Goal: Task Accomplishment & Management: Complete application form

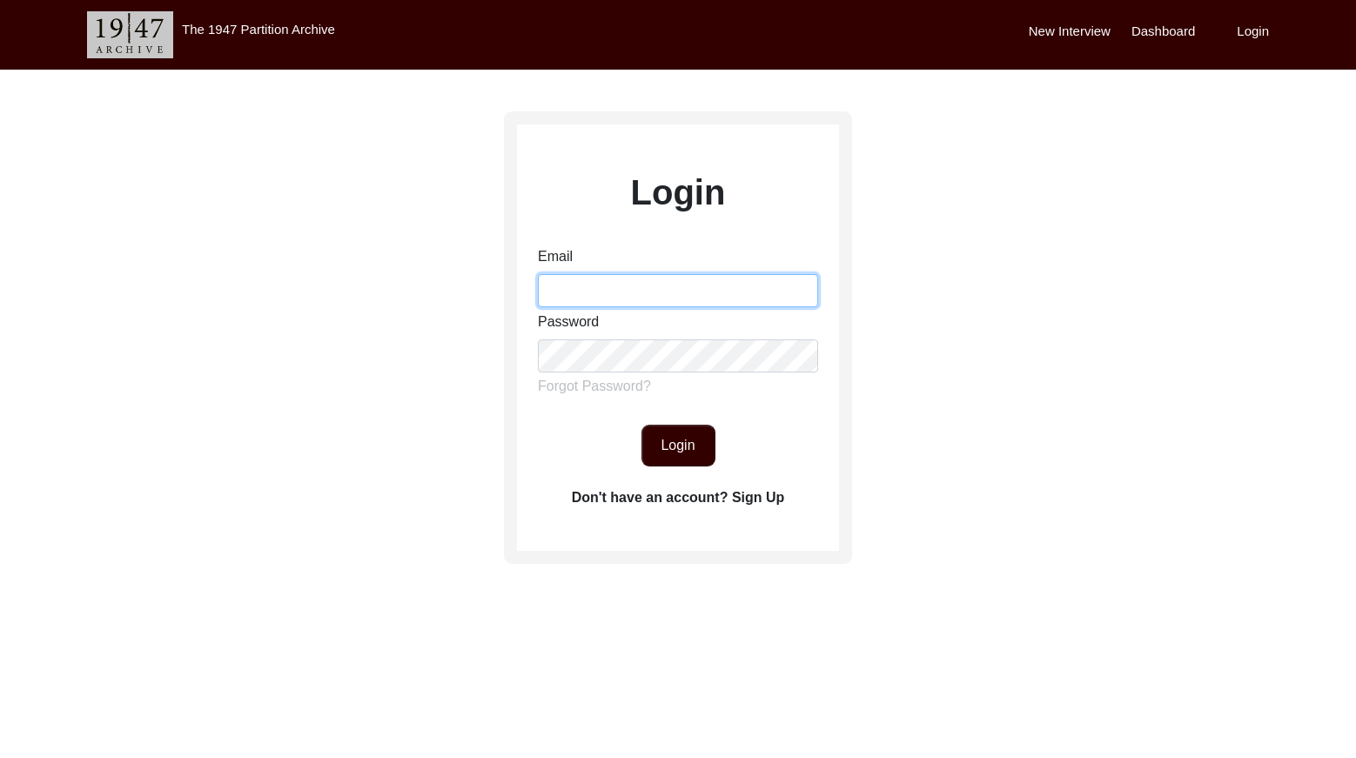
click at [605, 279] on input "Email" at bounding box center [678, 290] width 280 height 33
type input "[EMAIL_ADDRESS][DOMAIN_NAME]"
click at [682, 436] on button "Login" at bounding box center [679, 446] width 74 height 42
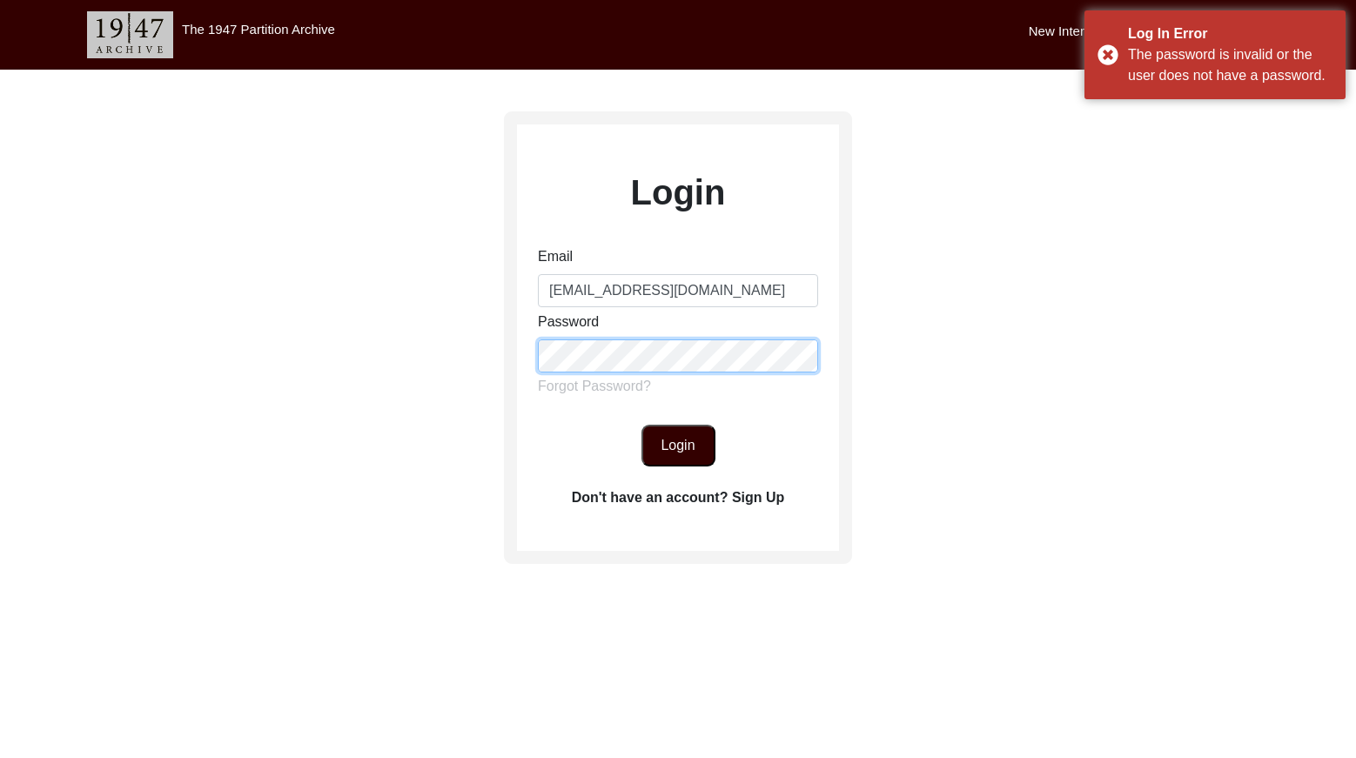
click at [459, 355] on div "Login Email [EMAIL_ADDRESS][DOMAIN_NAME] Password Forgot Password? Login Don't …" at bounding box center [678, 387] width 1356 height 634
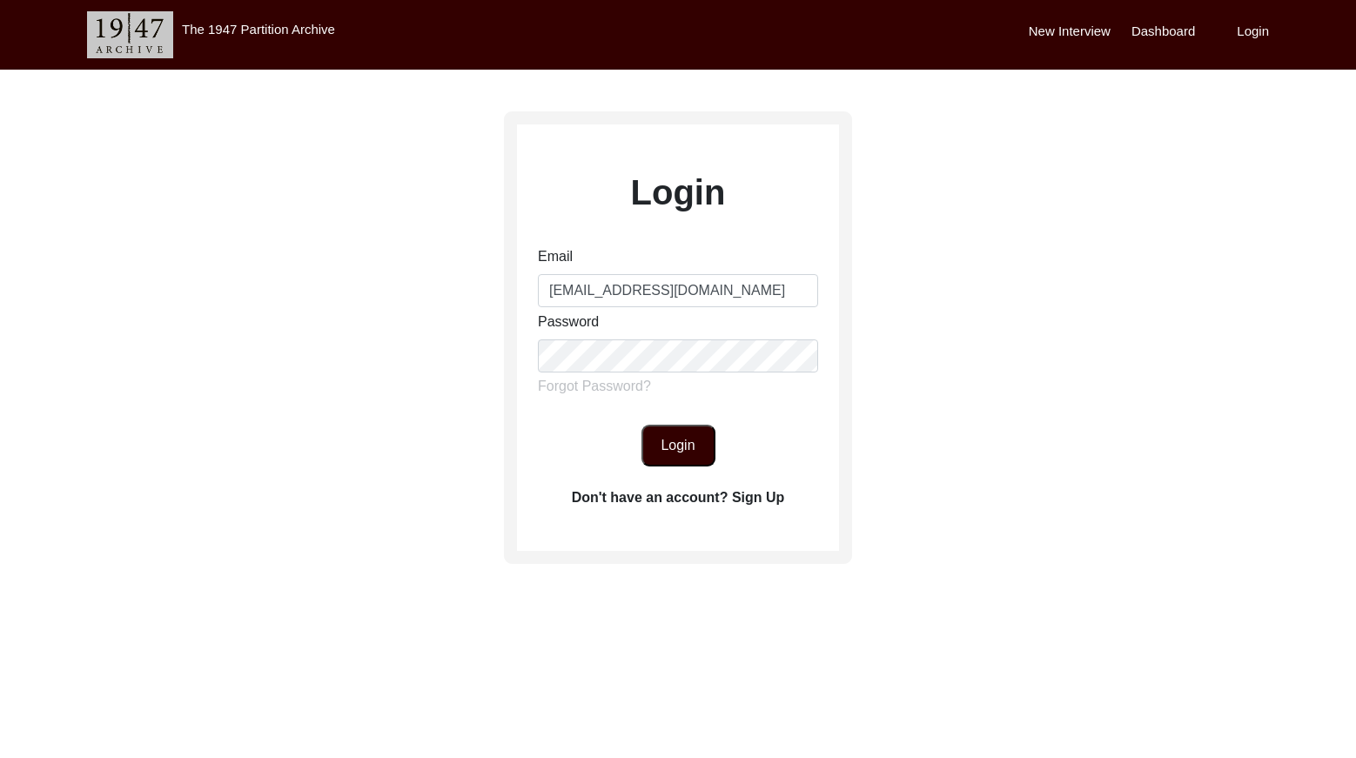
click at [701, 458] on button "Login" at bounding box center [679, 446] width 74 height 42
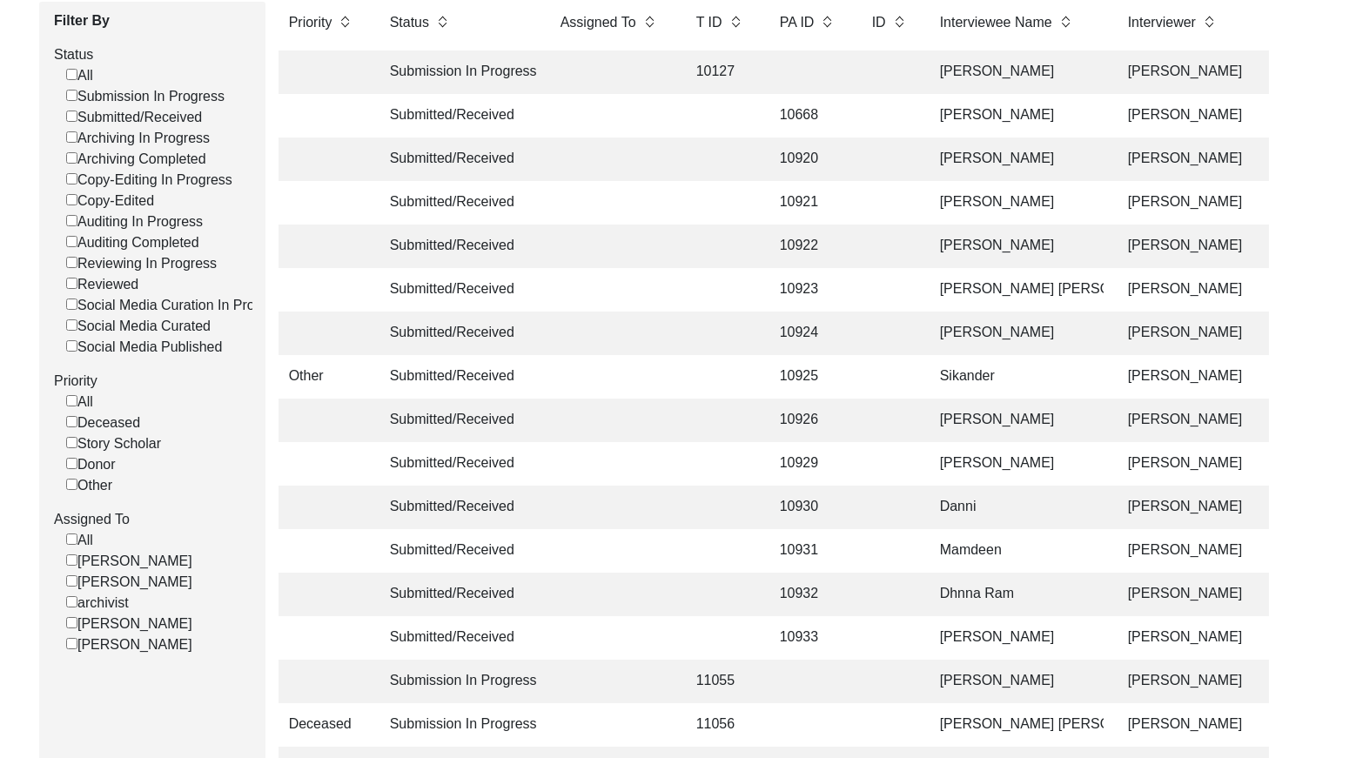
scroll to position [279, 0]
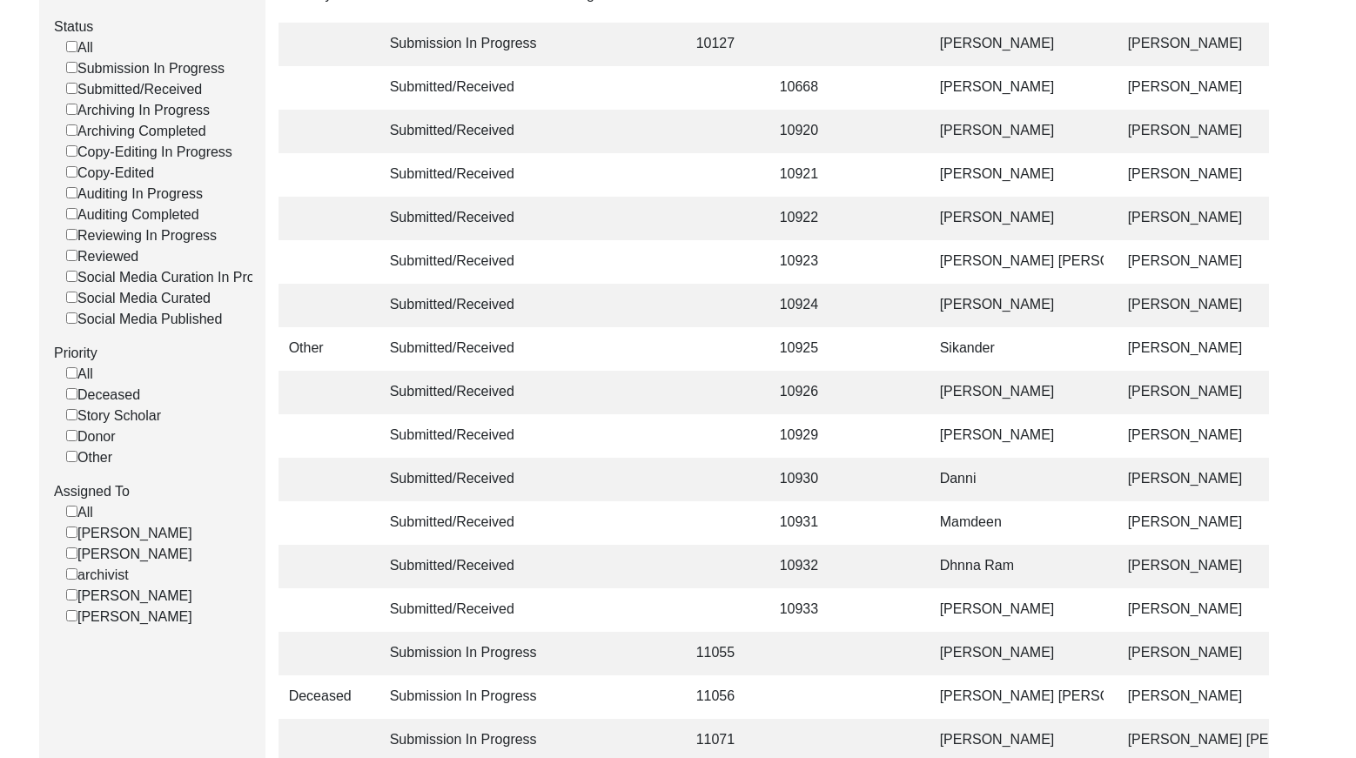
click at [70, 91] on input "Submitted/Received" at bounding box center [71, 88] width 11 height 11
checkbox input "false"
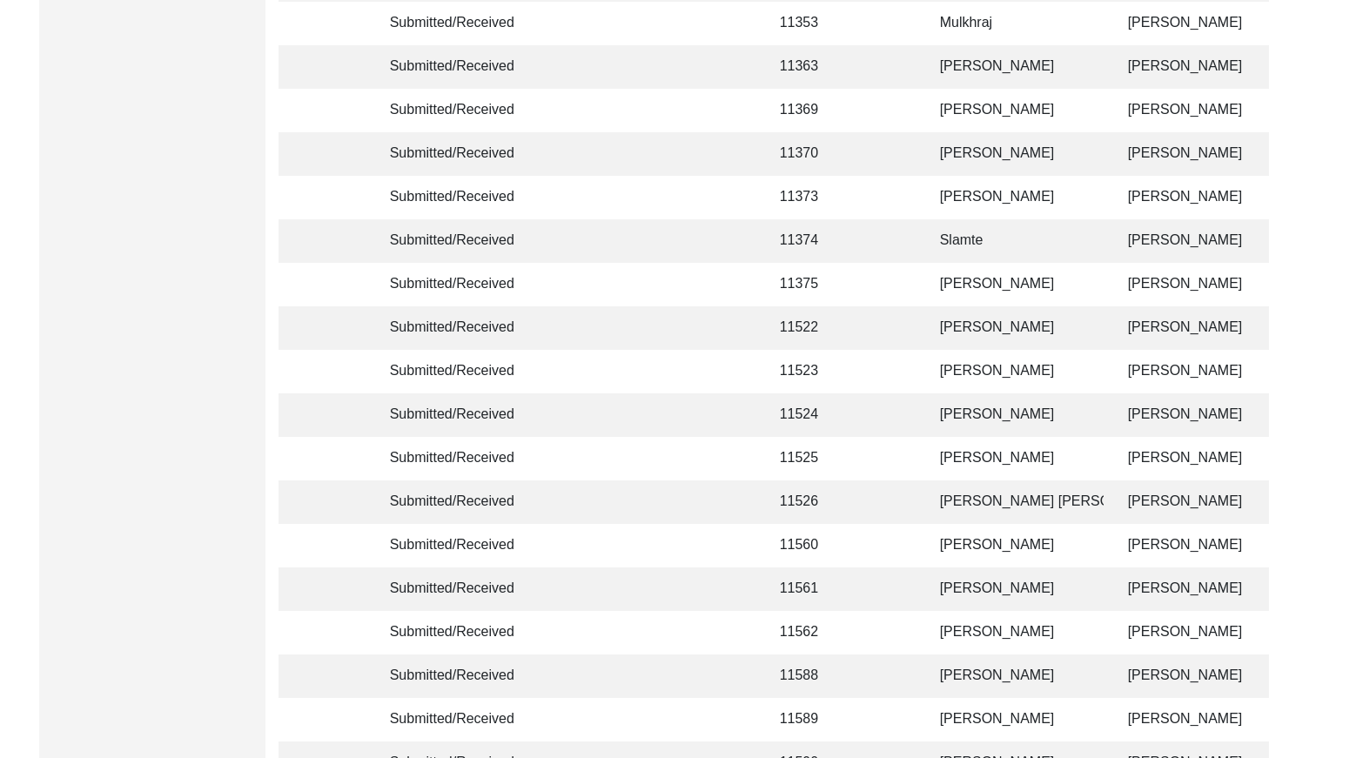
scroll to position [4114, 0]
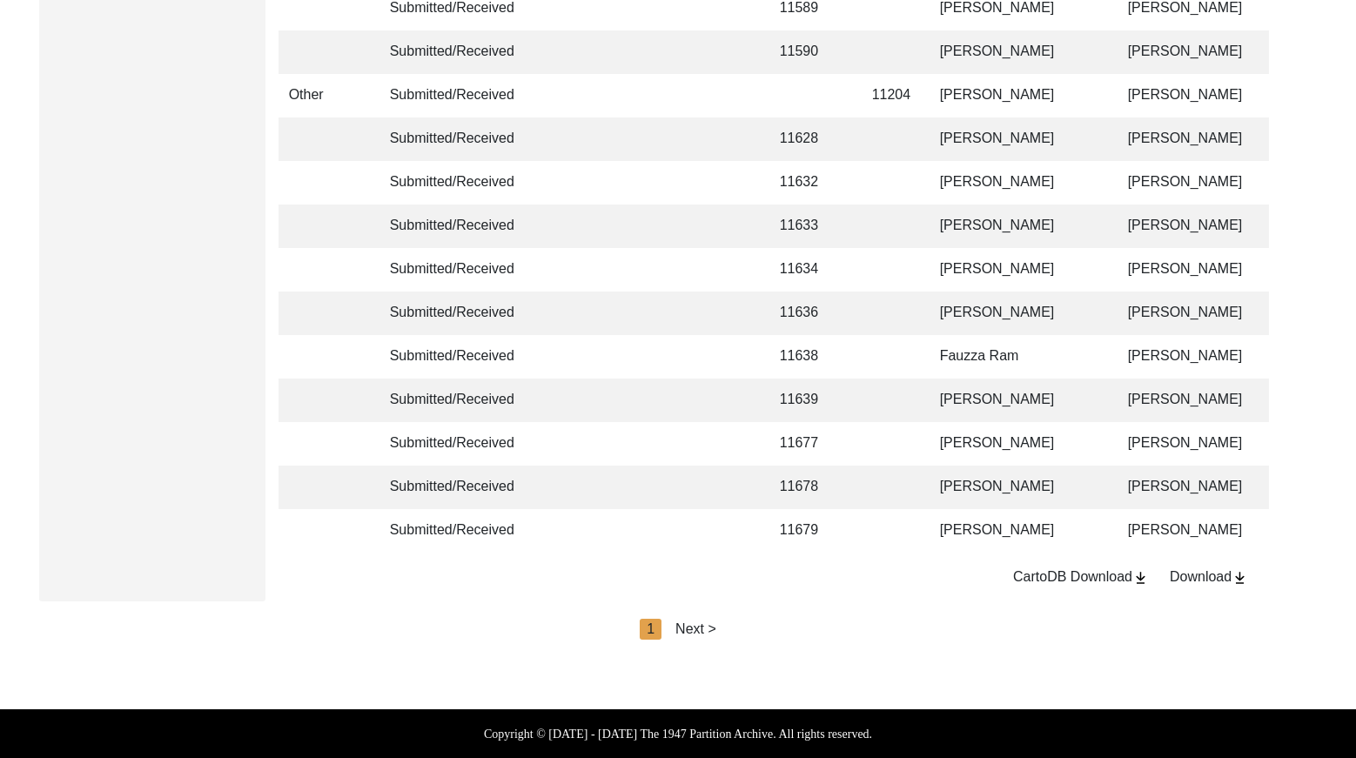
click at [692, 623] on div "Next >" at bounding box center [695, 629] width 41 height 21
click at [720, 628] on div "Next >" at bounding box center [735, 629] width 41 height 21
click at [726, 628] on div "Next >" at bounding box center [735, 629] width 41 height 21
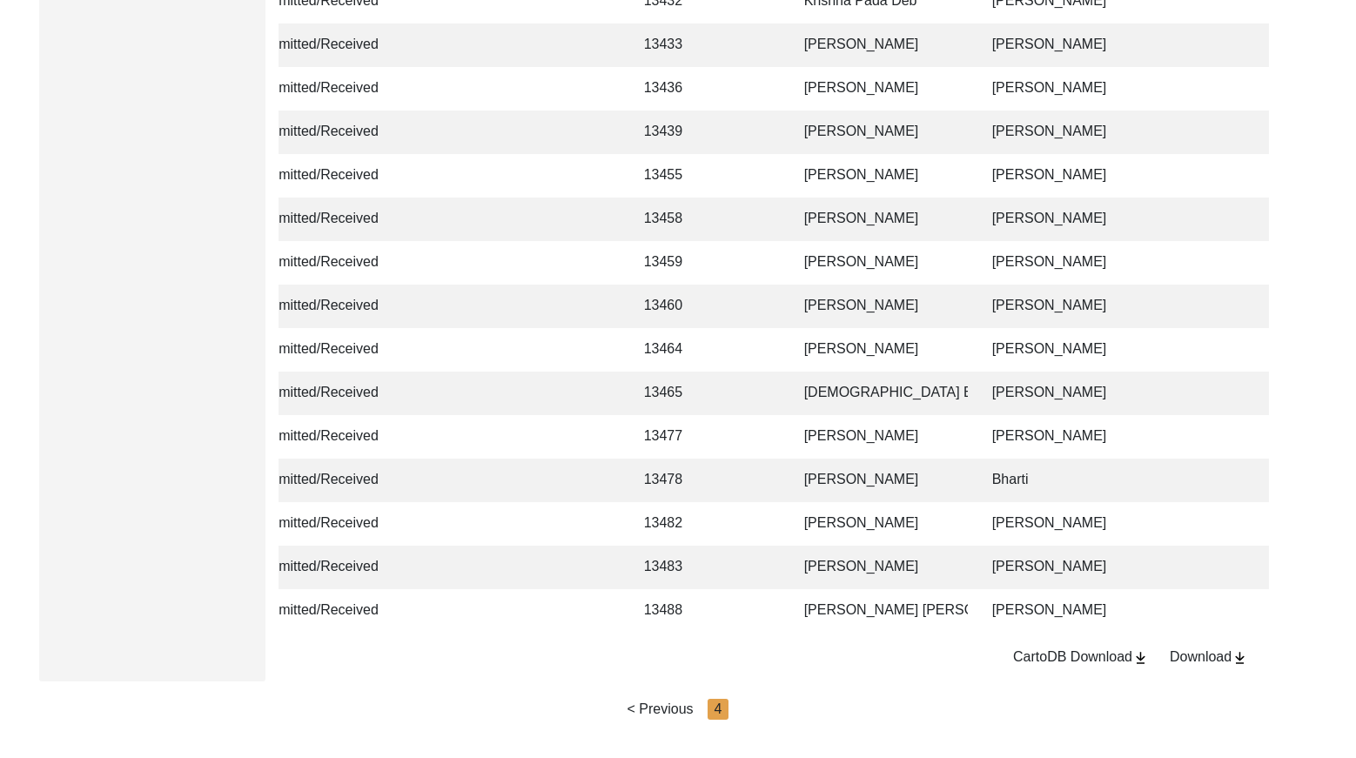
scroll to position [967, 0]
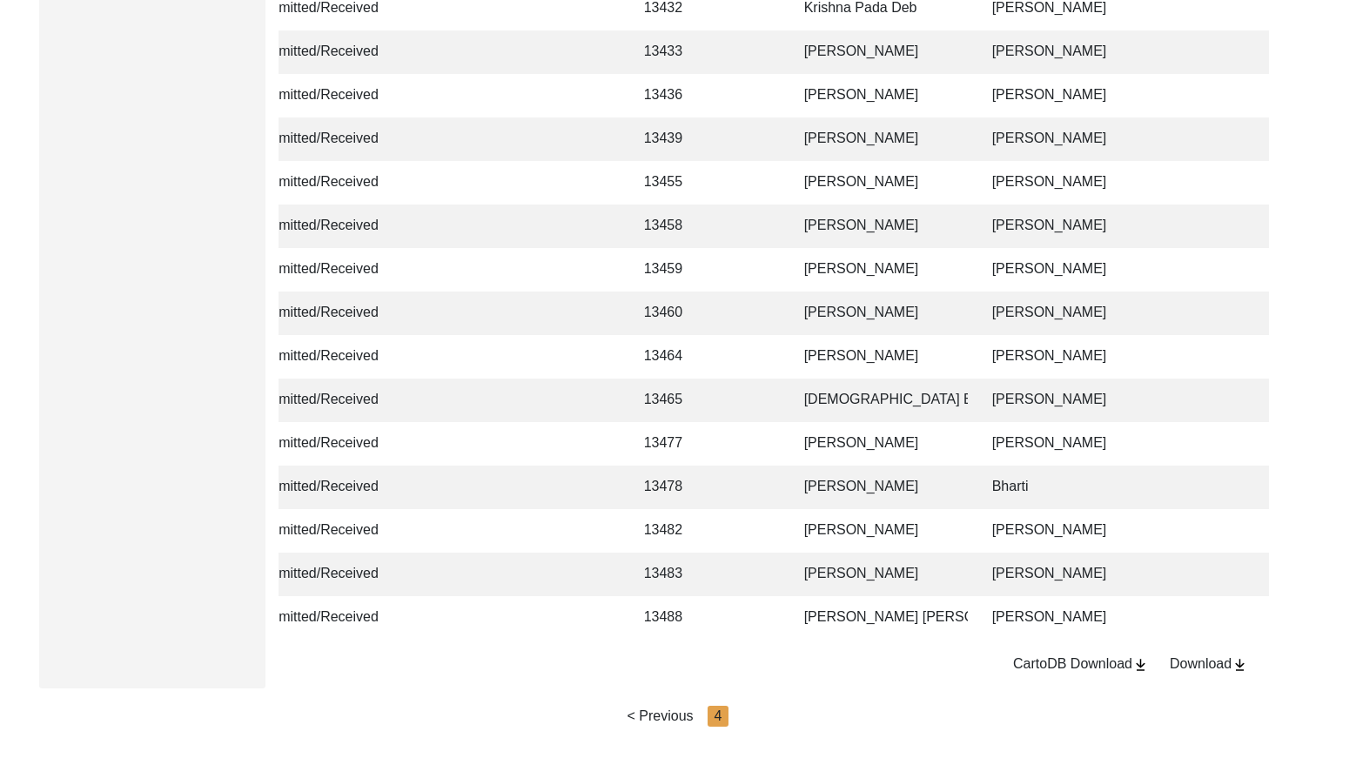
click at [928, 138] on td "[PERSON_NAME]" at bounding box center [881, 140] width 174 height 44
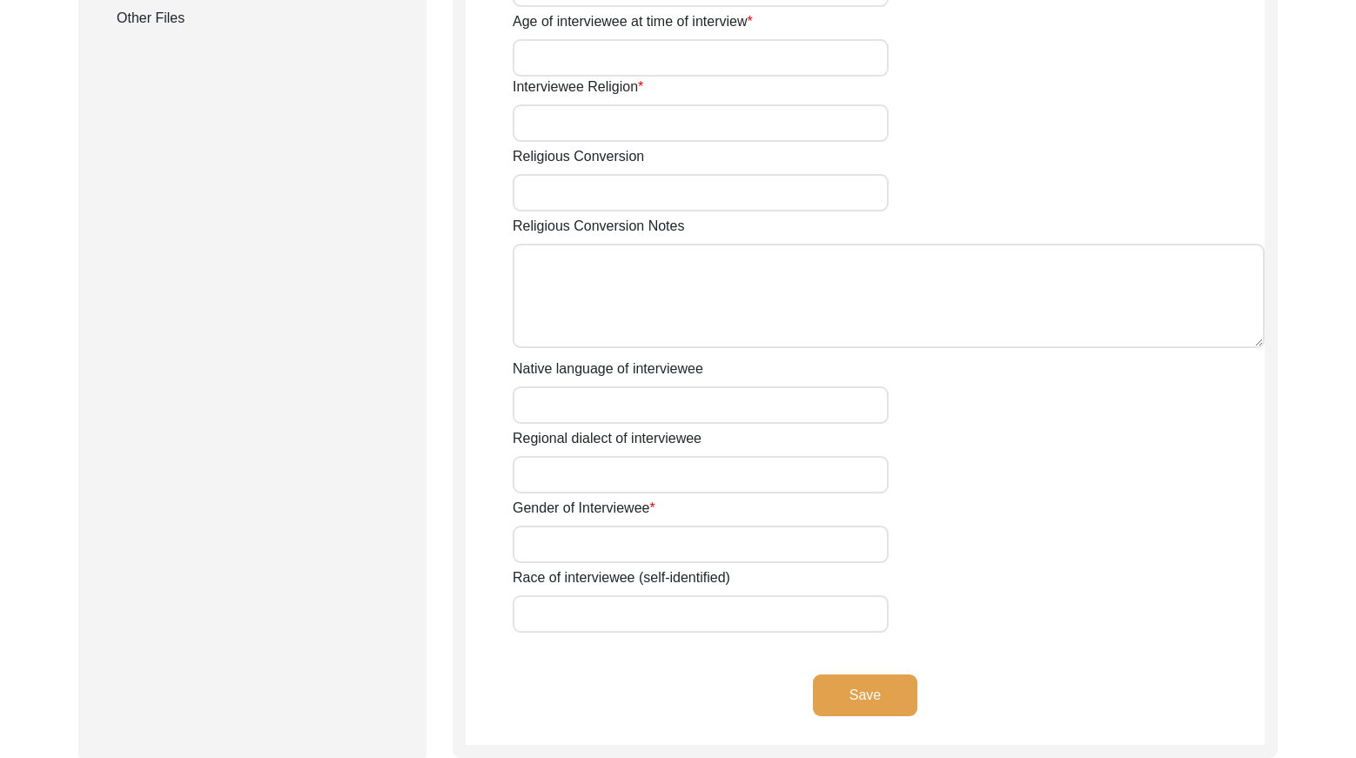
type input ""Unfolding Past: A Story of Erasure, Resistance and Reincarnation""
type input "[PERSON_NAME]"
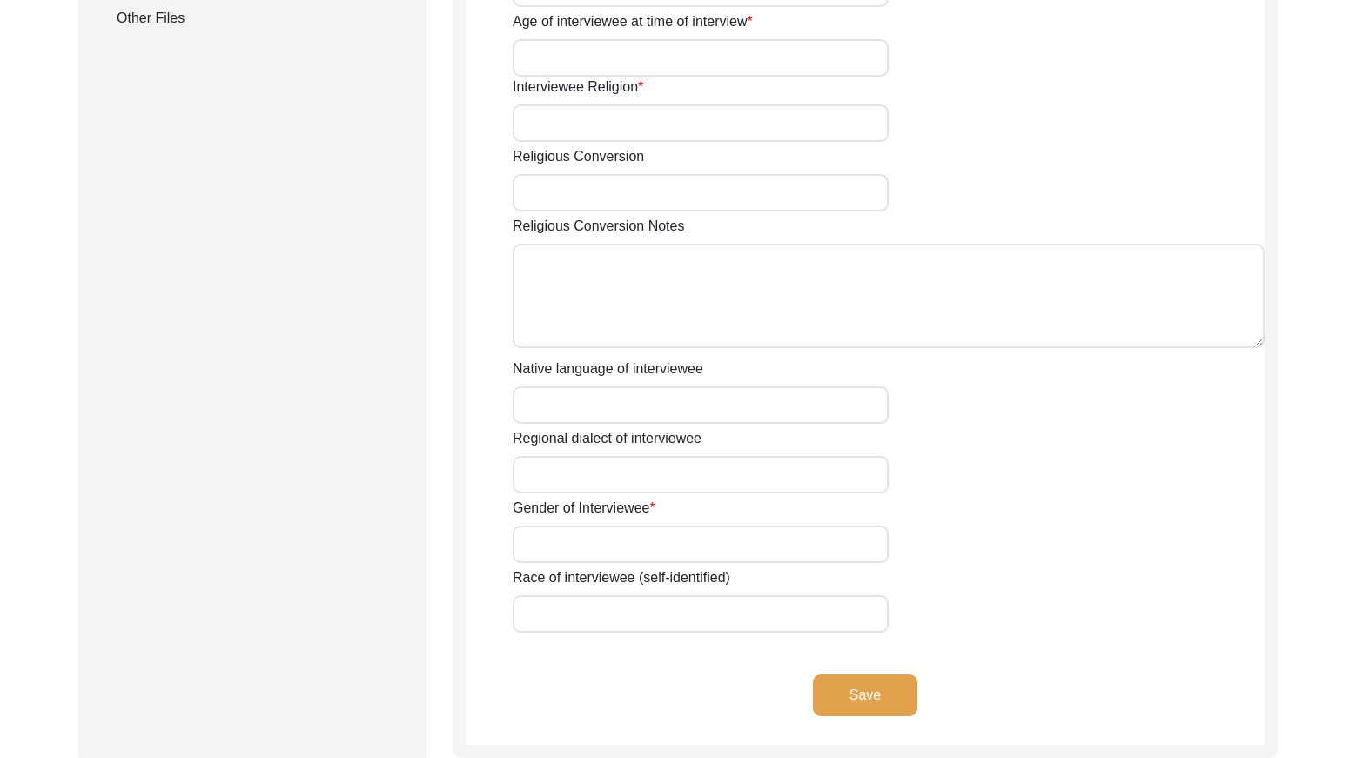
type input "-"
type input "[PERSON_NAME]"
type input "-"
type input "[DATE]"
type input "-"
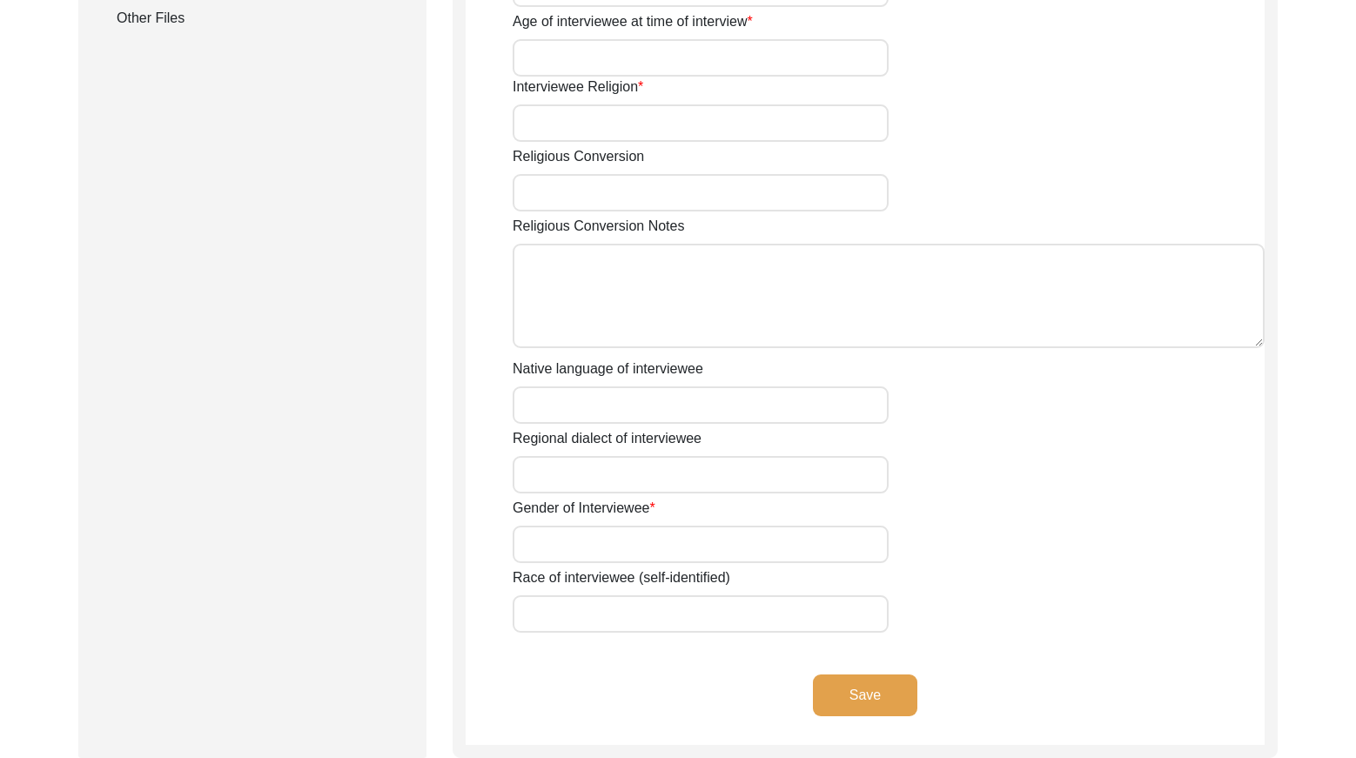
type input "78"
type input "[DEMOGRAPHIC_DATA]"
type input "No"
type textarea "-"
type input "Pahari"
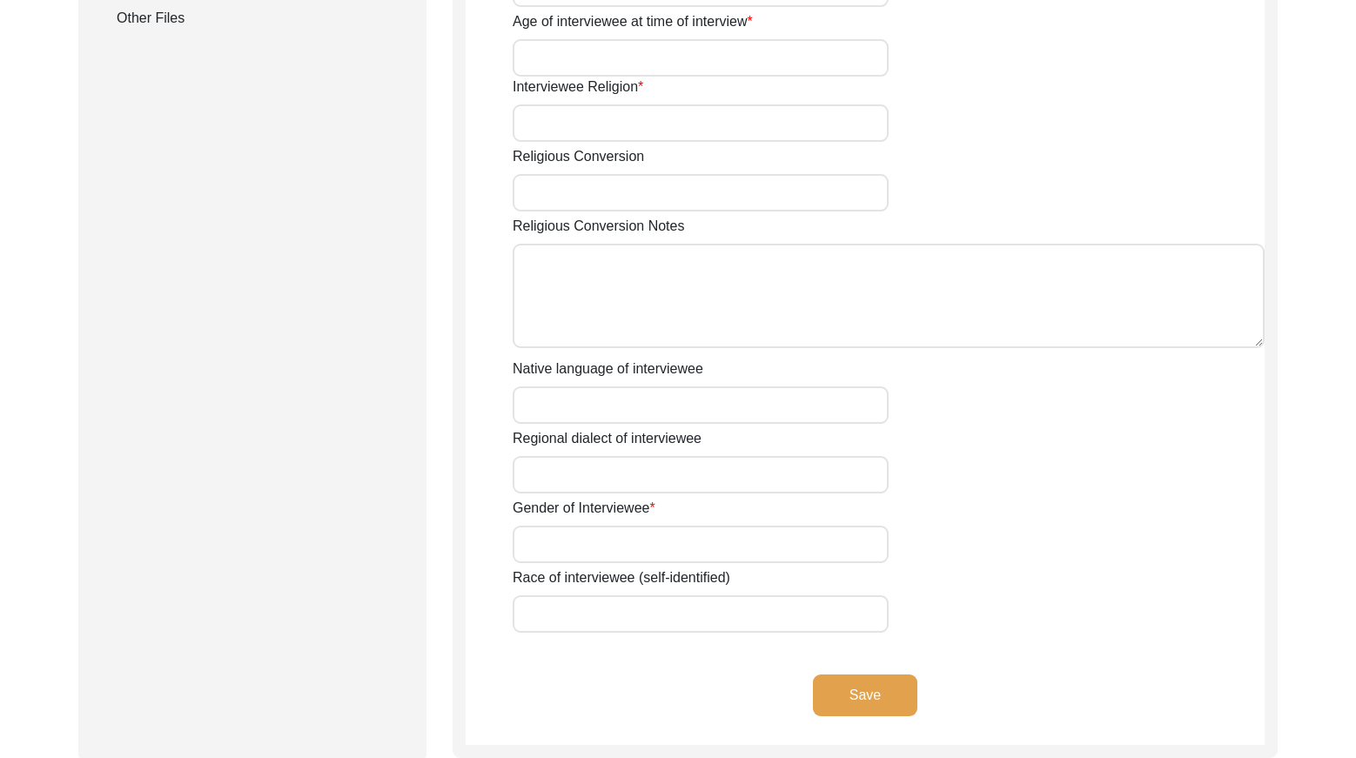
type input "Hindi"
type input "[DEMOGRAPHIC_DATA]"
type input "-"
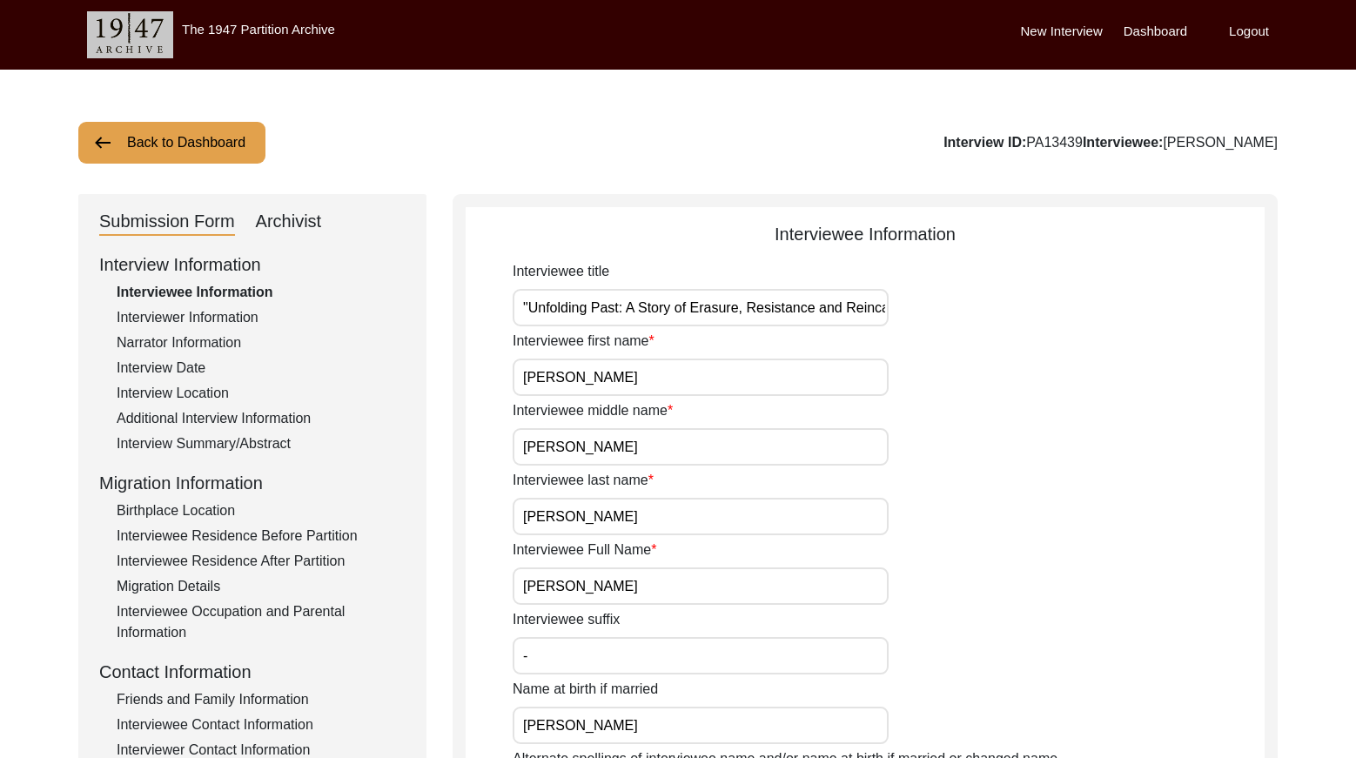
drag, startPoint x: 1073, startPoint y: 142, endPoint x: 1019, endPoint y: 142, distance: 54.0
click at [1018, 142] on div "Interview ID: PA13439 Interviewee: [PERSON_NAME]" at bounding box center [1111, 142] width 334 height 21
copy div "PA13439"
click at [225, 148] on button "Back to Dashboard" at bounding box center [171, 143] width 187 height 42
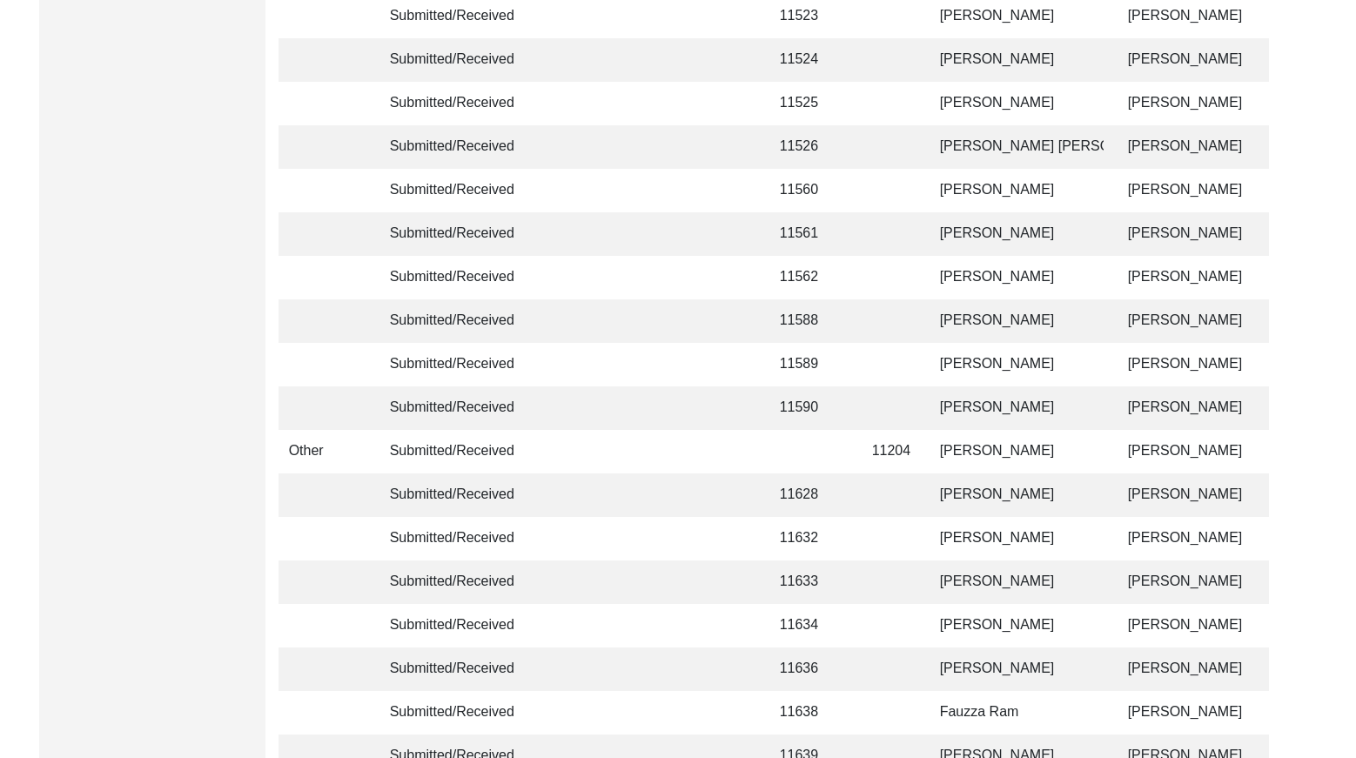
scroll to position [4114, 0]
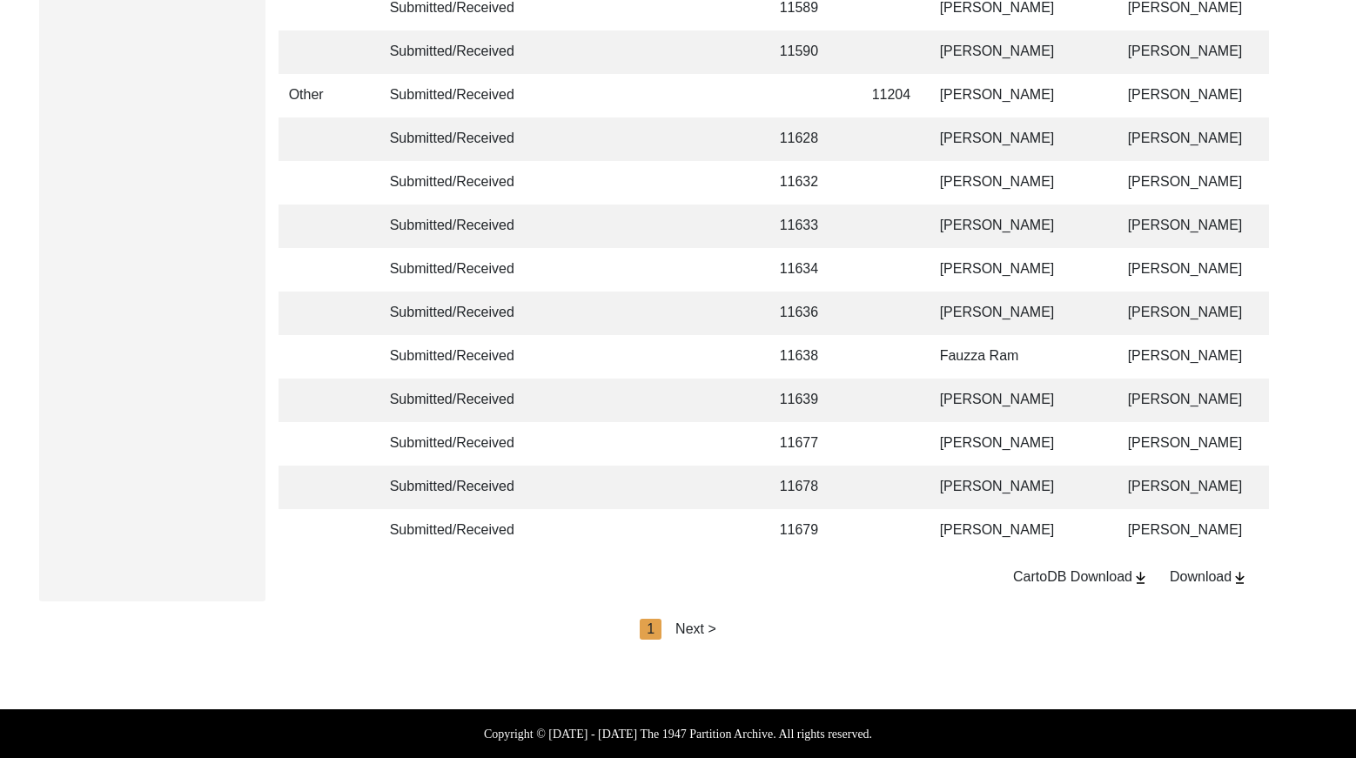
click at [691, 621] on div "Next >" at bounding box center [695, 629] width 41 height 21
click at [724, 628] on div "Next >" at bounding box center [735, 629] width 41 height 21
click at [743, 629] on div "Next >" at bounding box center [735, 629] width 41 height 21
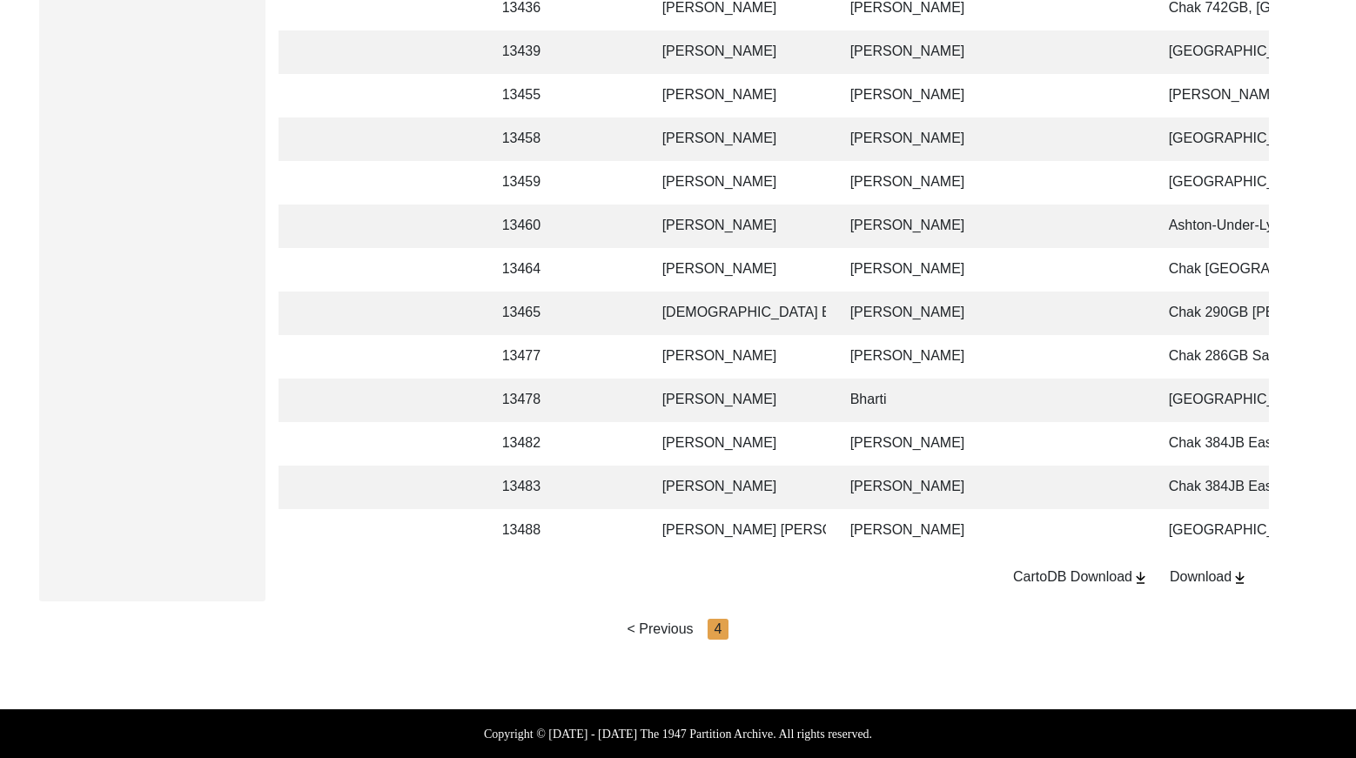
scroll to position [0, 283]
click at [987, 522] on td "[PERSON_NAME]" at bounding box center [987, 531] width 305 height 44
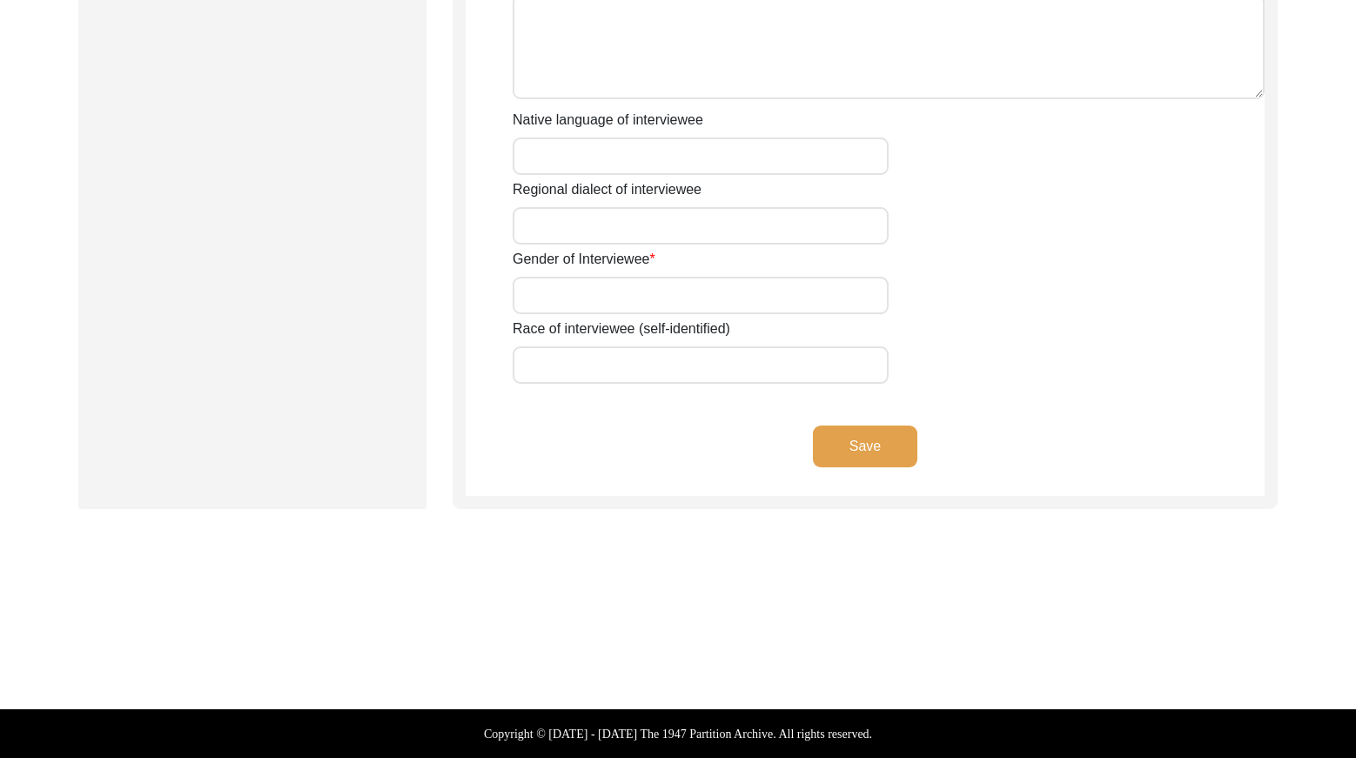
type input "[PERSON_NAME]"
type input "[PERSON_NAME] [PERSON_NAME]"
type input "[DATE]"
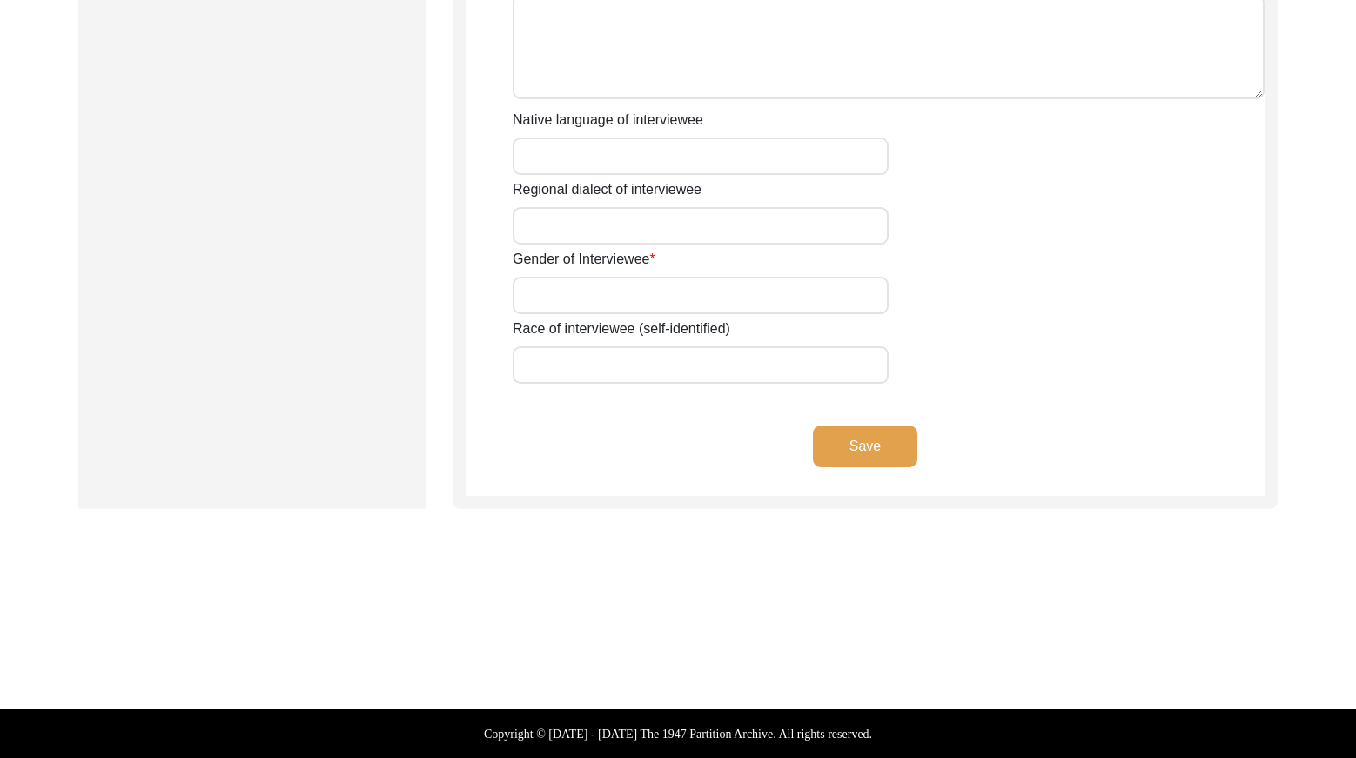
type input "82"
type input "[DEMOGRAPHIC_DATA]"
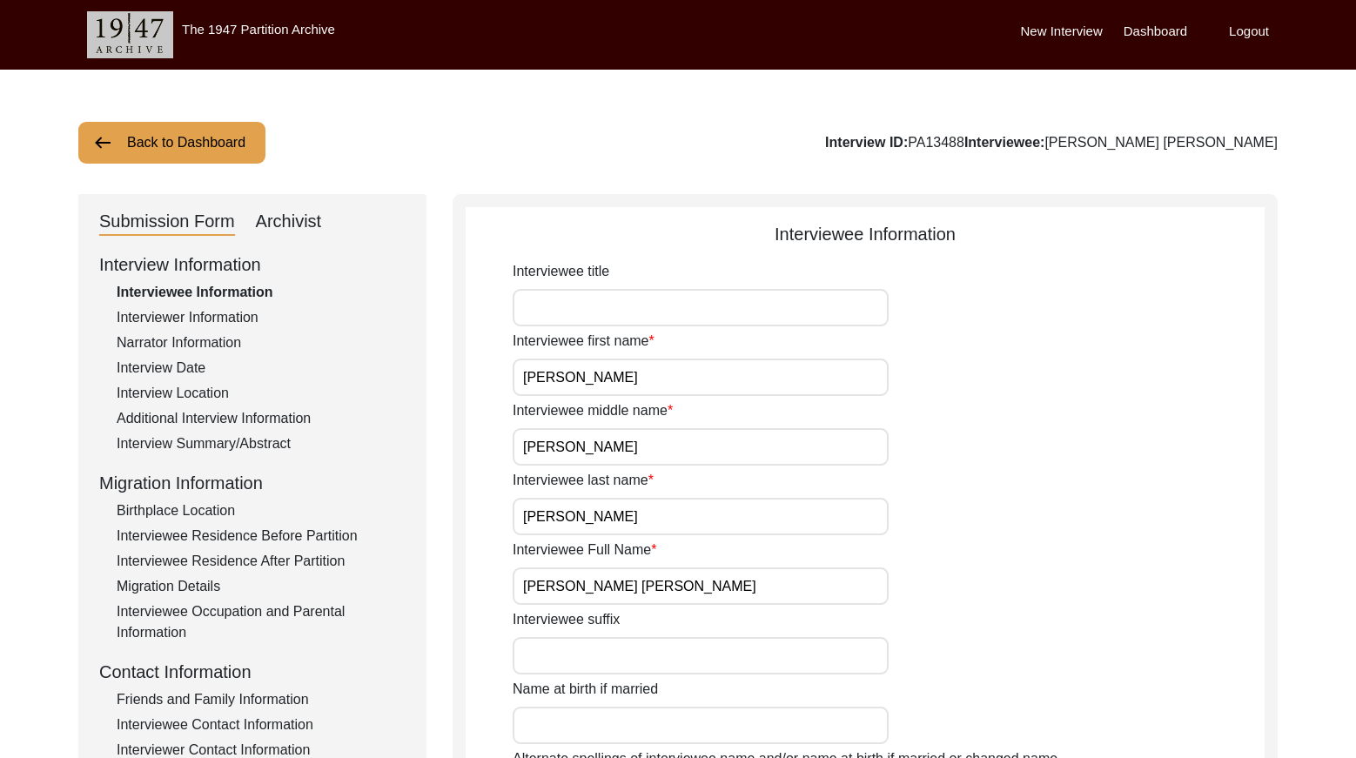
drag, startPoint x: 1076, startPoint y: 138, endPoint x: 1019, endPoint y: 136, distance: 56.6
click at [1019, 136] on div "Interview ID: PA13488 Interviewee: [PERSON_NAME] [PERSON_NAME]" at bounding box center [1051, 142] width 453 height 21
copy div "PA13488"
click at [116, 126] on button "Back to Dashboard" at bounding box center [171, 143] width 187 height 42
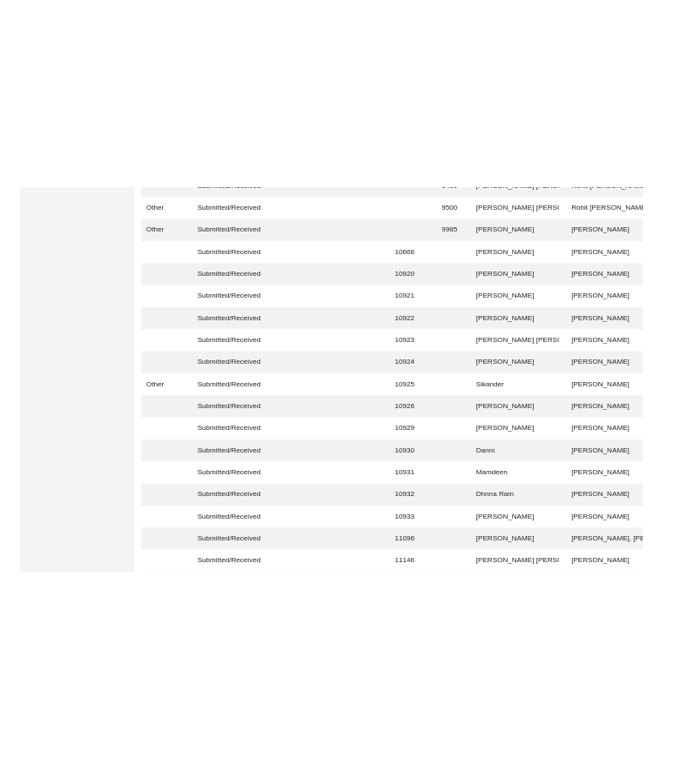
scroll to position [2113, 0]
